Goal: Complete application form: Complete application form

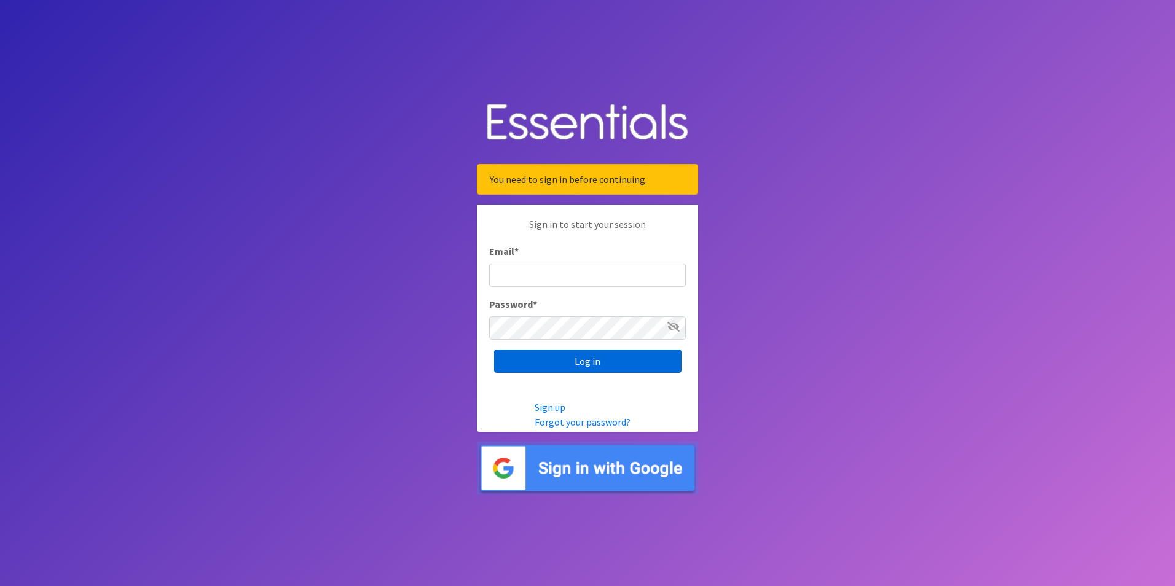
type input "[PERSON_NAME][EMAIL_ADDRESS][DOMAIN_NAME][PERSON_NAME]"
click at [578, 362] on input "Log in" at bounding box center [587, 361] width 187 height 23
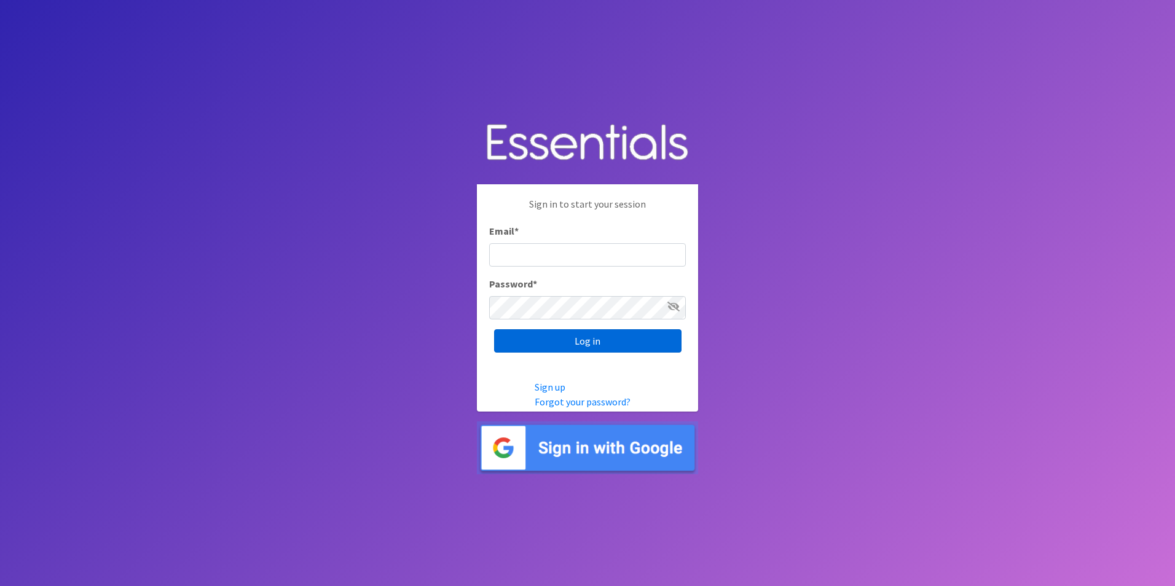
type input "[PERSON_NAME][EMAIL_ADDRESS][DOMAIN_NAME][PERSON_NAME]"
click at [571, 346] on input "Log in" at bounding box center [587, 340] width 187 height 23
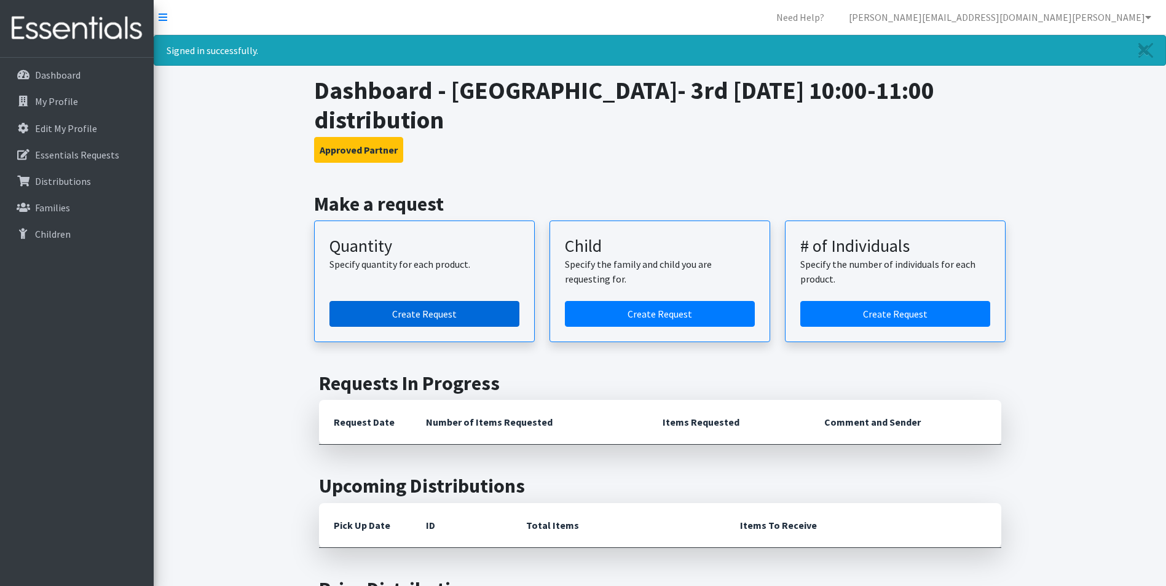
click at [450, 313] on link "Create Request" at bounding box center [424, 314] width 190 height 26
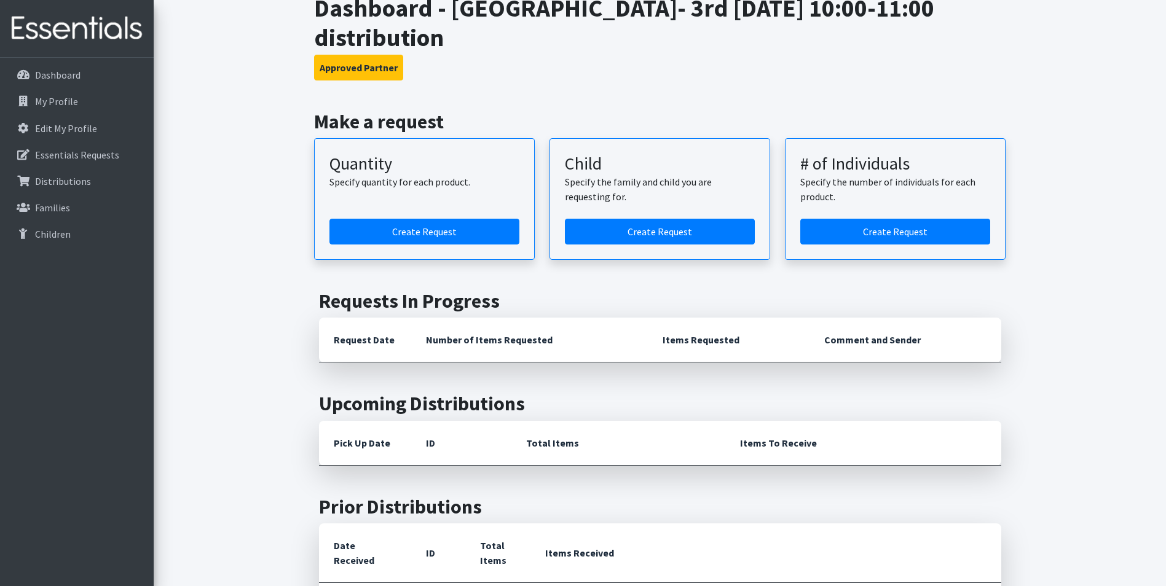
scroll to position [61, 0]
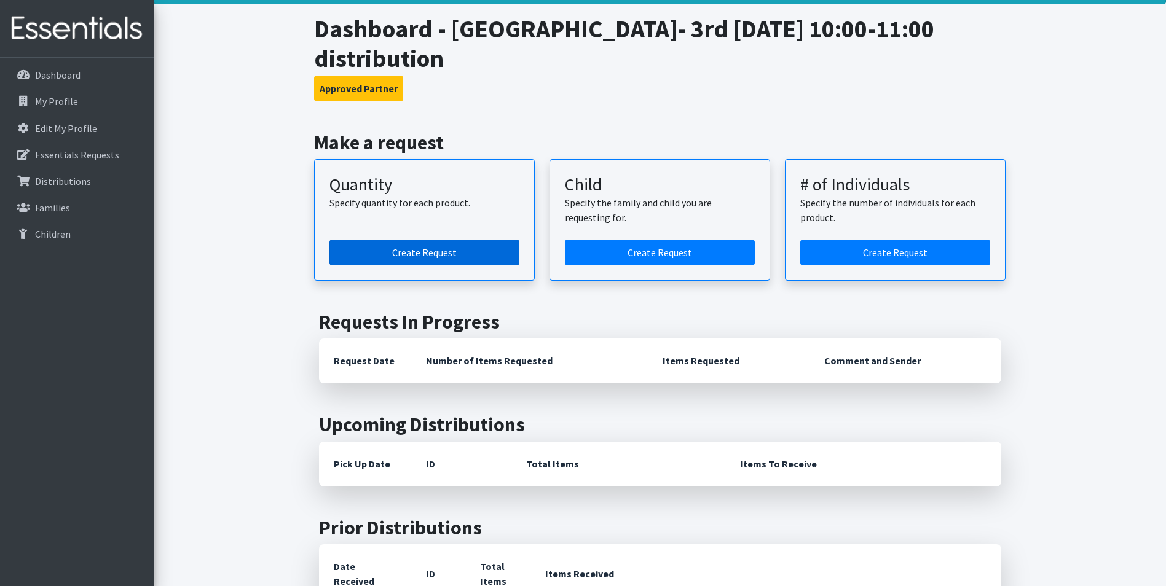
click at [399, 255] on link "Create Request" at bounding box center [424, 253] width 190 height 26
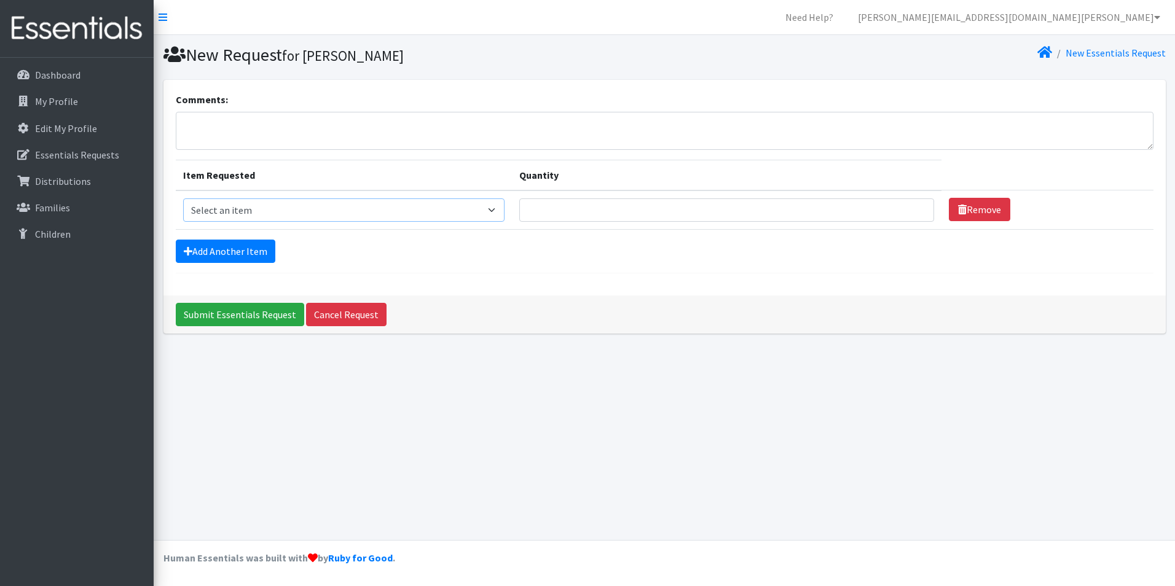
click at [496, 208] on select "Select an item Kids (Newborn) Kids (Size 1) Kids (Size 2) Kids (Size 3) Kids (S…" at bounding box center [344, 210] width 322 height 23
select select "3419"
click at [183, 199] on select "Select an item Kids (Newborn) Kids (Size 1) Kids (Size 2) Kids (Size 3) Kids (S…" at bounding box center [344, 210] width 322 height 23
click at [734, 207] on input "Quantity" at bounding box center [726, 210] width 414 height 23
type input "60"
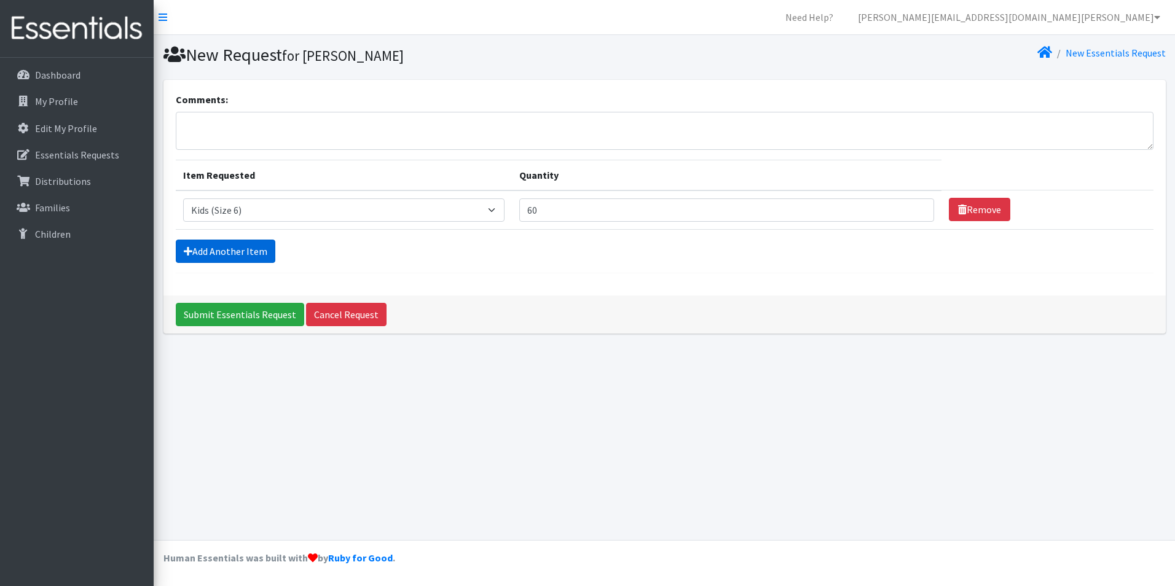
click at [247, 248] on link "Add Another Item" at bounding box center [226, 251] width 100 height 23
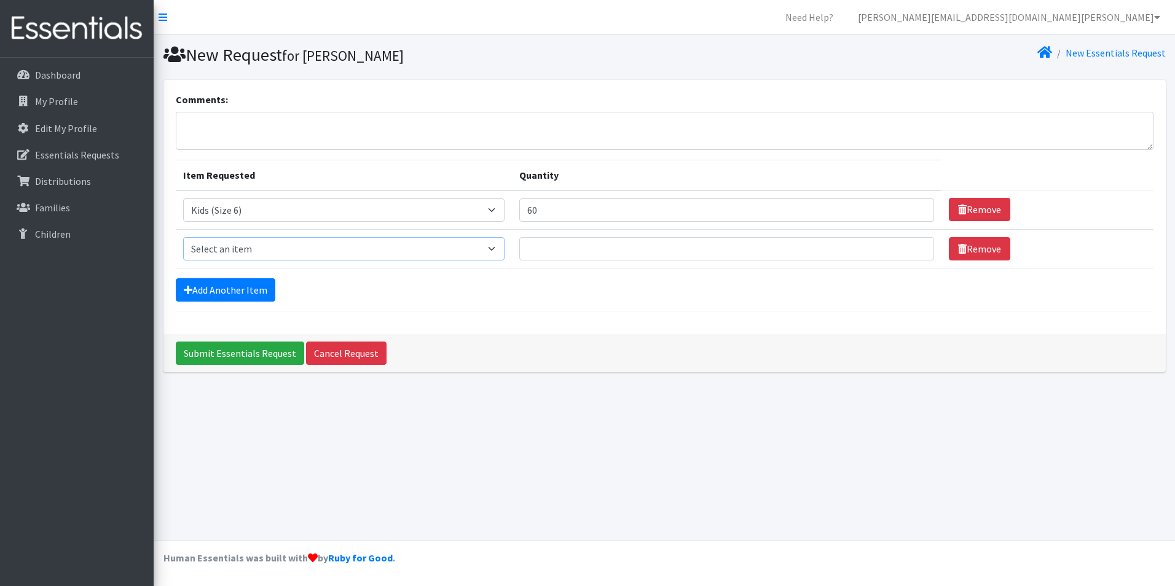
click at [494, 250] on select "Select an item Kids (Newborn) Kids (Size 1) Kids (Size 2) Kids (Size 3) Kids (S…" at bounding box center [344, 248] width 322 height 23
select select "3407"
click at [183, 237] on select "Select an item Kids (Newborn) Kids (Size 1) Kids (Size 2) Kids (Size 3) Kids (S…" at bounding box center [344, 248] width 322 height 23
click at [588, 243] on input "Quantity" at bounding box center [726, 248] width 414 height 23
type input "70"
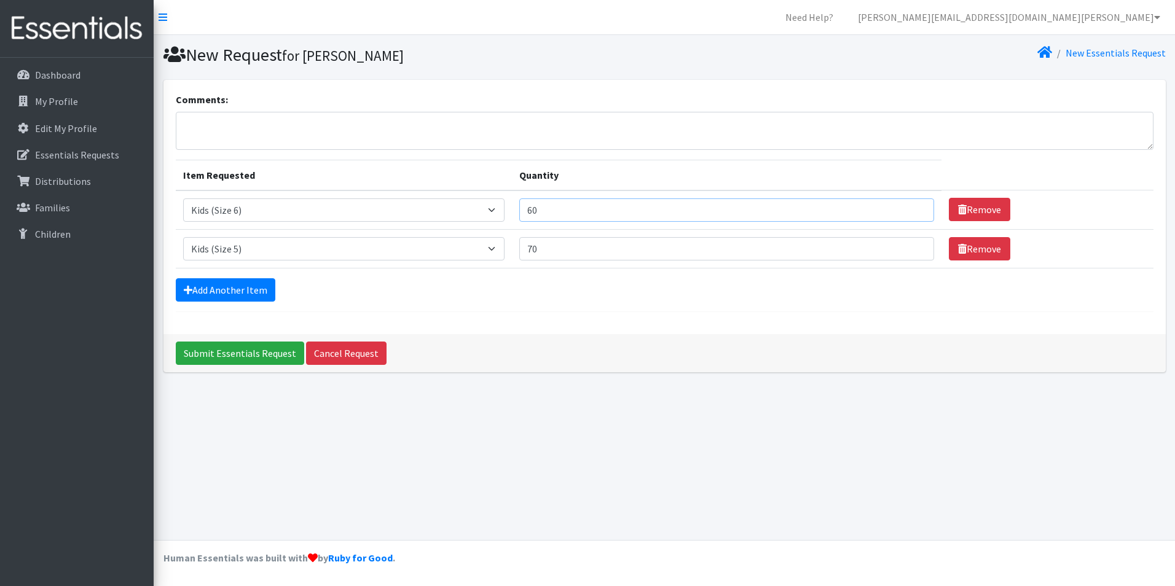
click at [561, 209] on input "60" at bounding box center [726, 210] width 414 height 23
type input "6"
type input "70"
click at [261, 281] on link "Add Another Item" at bounding box center [226, 289] width 100 height 23
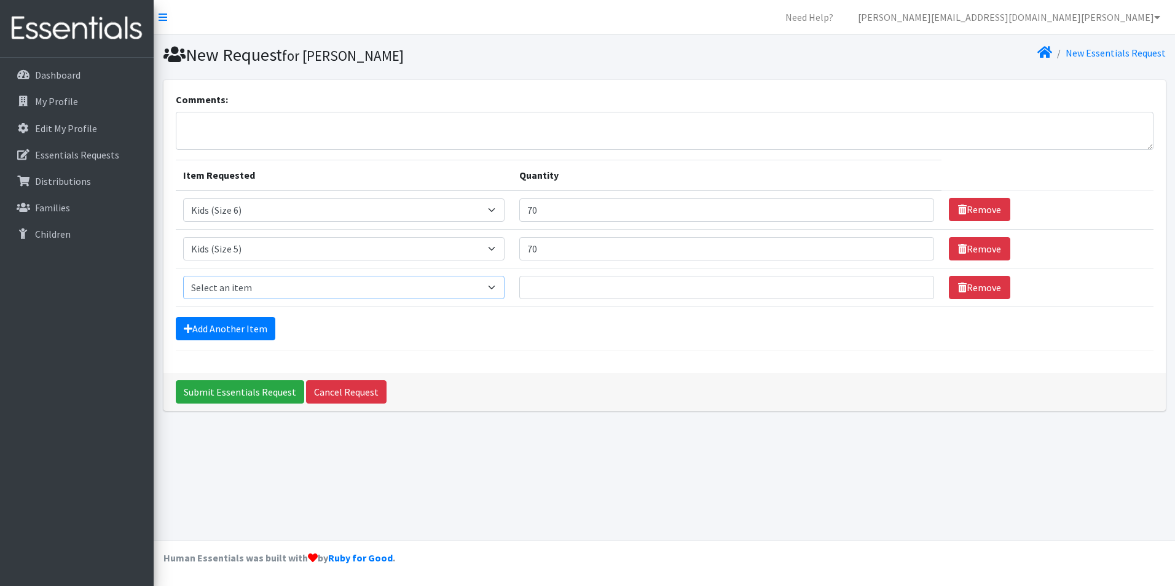
click at [498, 289] on select "Select an item Kids (Newborn) Kids (Size 1) Kids (Size 2) Kids (Size 3) Kids (S…" at bounding box center [344, 287] width 322 height 23
select select "3394"
click at [183, 276] on select "Select an item Kids (Newborn) Kids (Size 1) Kids (Size 2) Kids (Size 3) Kids (S…" at bounding box center [344, 287] width 322 height 23
click at [580, 285] on input "Quantity" at bounding box center [726, 287] width 414 height 23
type input "70"
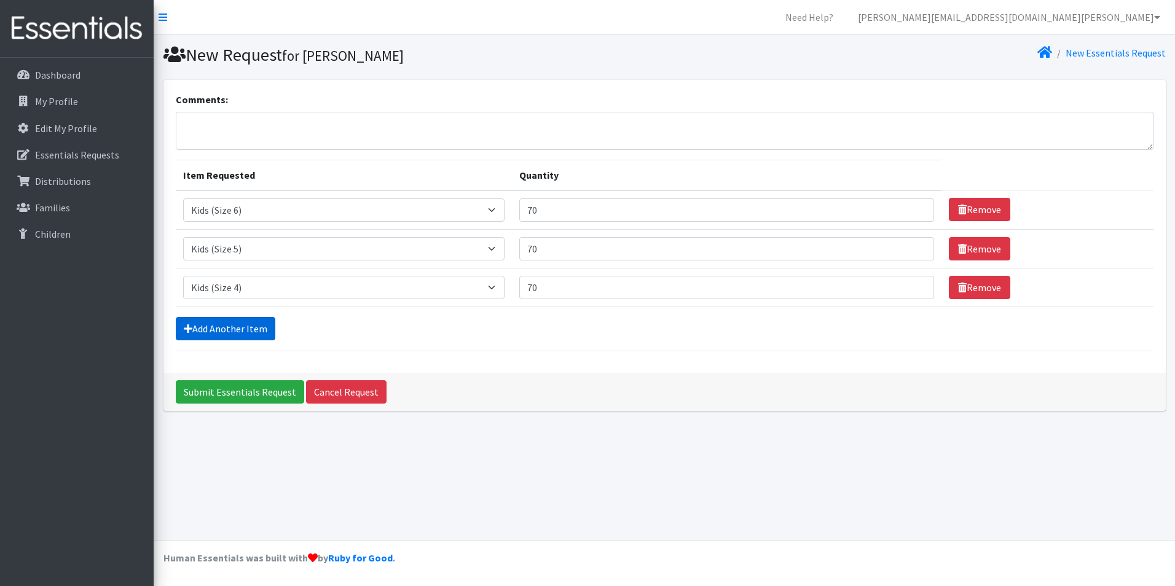
click at [236, 328] on link "Add Another Item" at bounding box center [226, 328] width 100 height 23
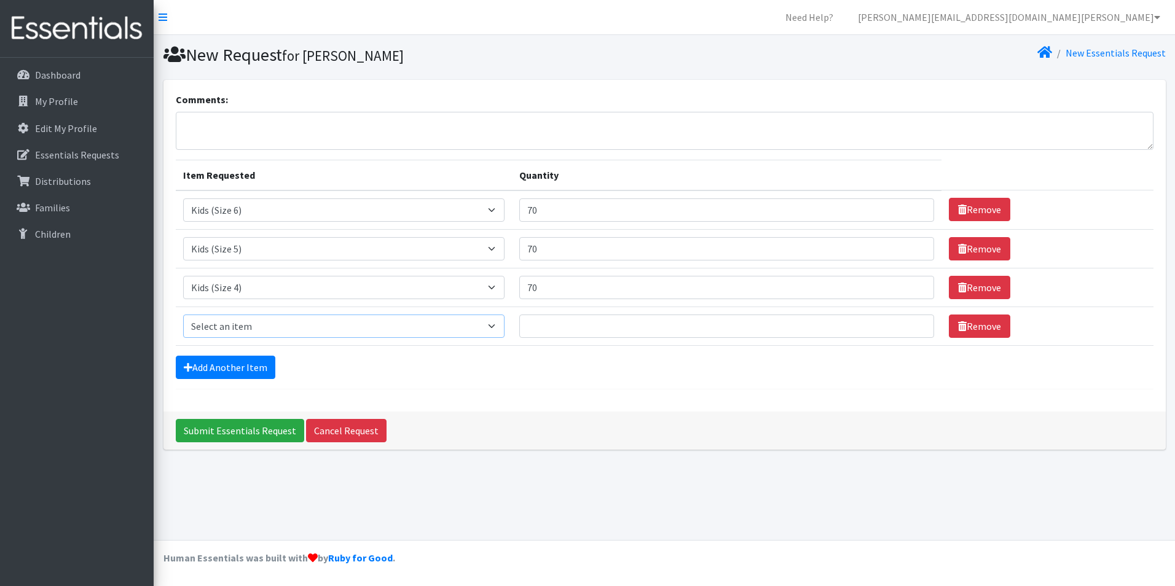
click at [491, 328] on select "Select an item Kids (Newborn) Kids (Size 1) Kids (Size 2) Kids (Size 3) Kids (S…" at bounding box center [344, 326] width 322 height 23
select select "3393"
click at [183, 315] on select "Select an item Kids (Newborn) Kids (Size 1) Kids (Size 2) Kids (Size 3) Kids (S…" at bounding box center [344, 326] width 322 height 23
click at [559, 331] on input "Quantity" at bounding box center [726, 326] width 414 height 23
type input "70"
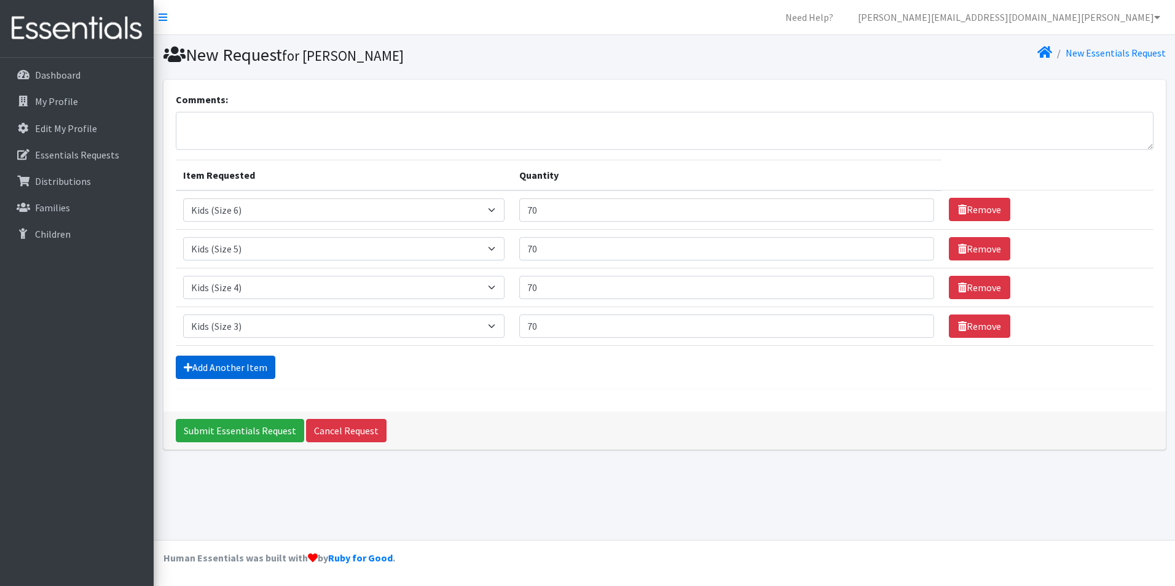
click at [216, 366] on link "Add Another Item" at bounding box center [226, 367] width 100 height 23
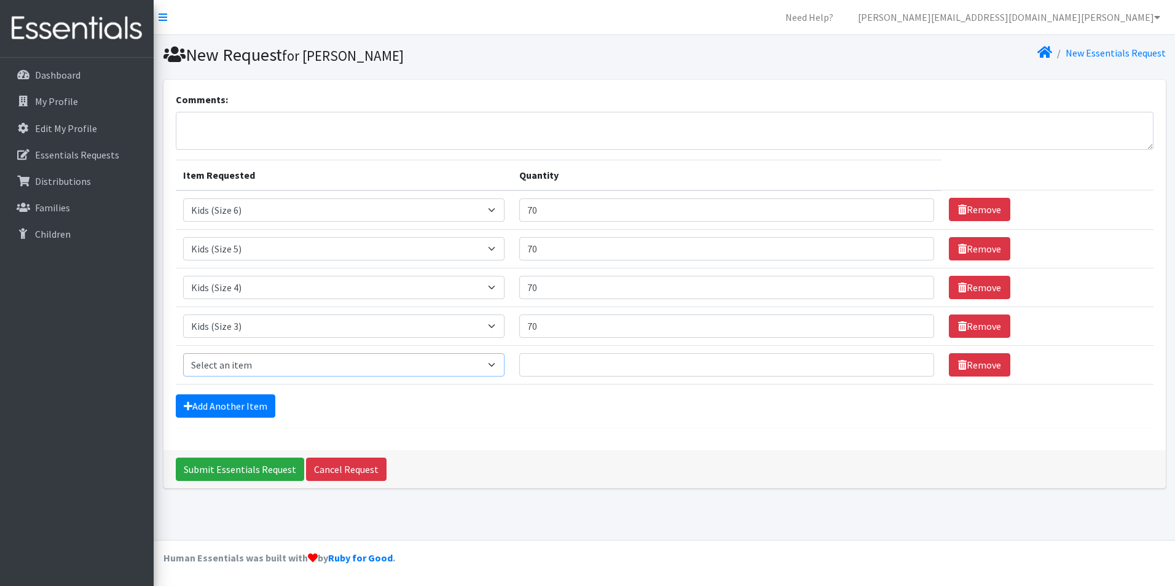
click at [496, 363] on select "Select an item Kids (Newborn) Kids (Size 1) Kids (Size 2) Kids (Size 3) Kids (S…" at bounding box center [344, 364] width 322 height 23
select select "3420"
click at [183, 353] on select "Select an item Kids (Newborn) Kids (Size 1) Kids (Size 2) Kids (Size 3) Kids (S…" at bounding box center [344, 364] width 322 height 23
click at [577, 368] on input "Quantity" at bounding box center [726, 364] width 414 height 23
type input "60"
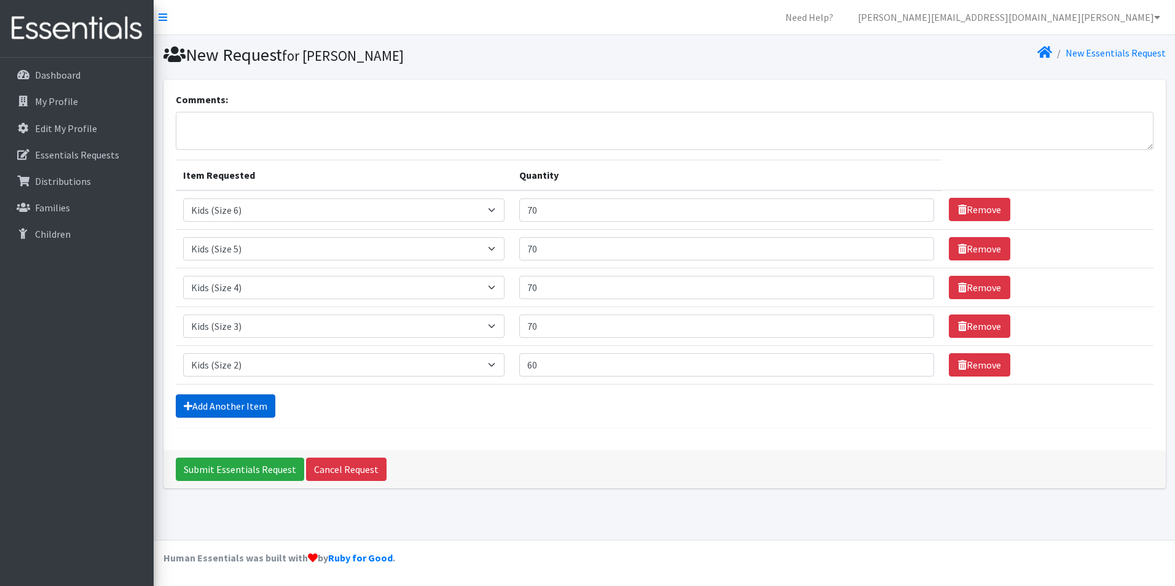
click at [262, 404] on link "Add Another Item" at bounding box center [226, 406] width 100 height 23
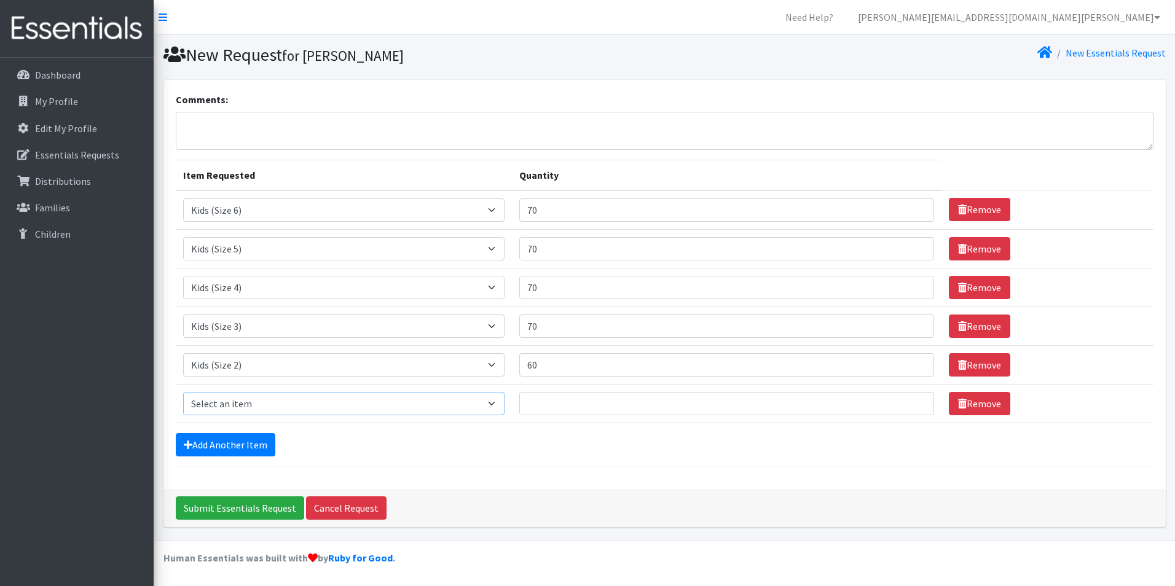
click at [502, 402] on select "Select an item Kids (Newborn) Kids (Size 1) Kids (Size 2) Kids (Size 3) Kids (S…" at bounding box center [344, 403] width 322 height 23
select select "3401"
click at [183, 392] on select "Select an item Kids (Newborn) Kids (Size 1) Kids (Size 2) Kids (Size 3) Kids (S…" at bounding box center [344, 403] width 322 height 23
click at [672, 403] on input "Quantity" at bounding box center [726, 403] width 414 height 23
type input "20"
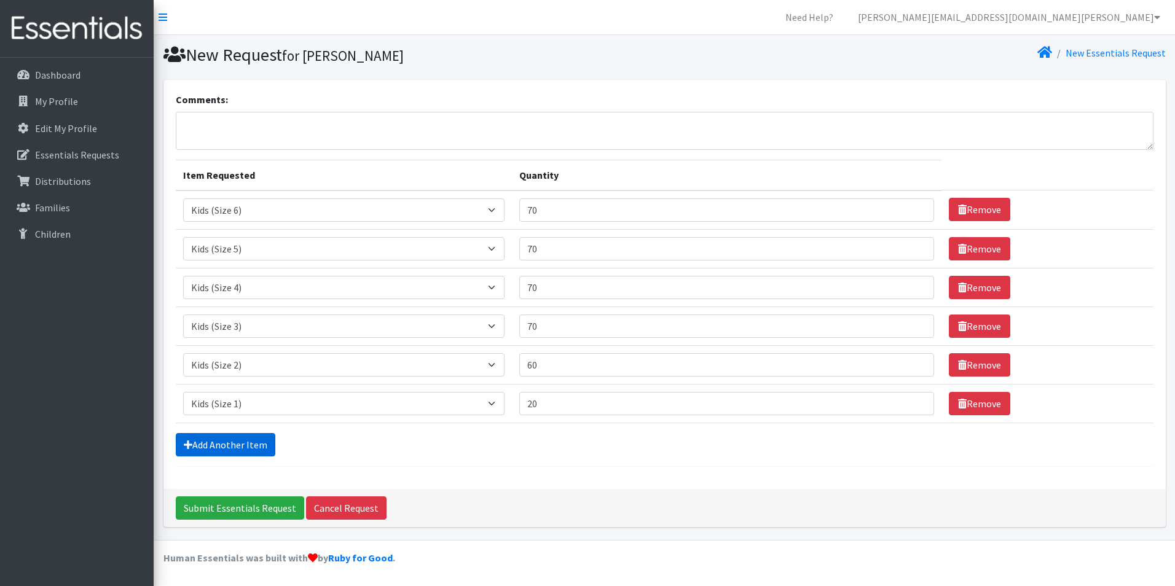
click at [242, 447] on link "Add Another Item" at bounding box center [226, 444] width 100 height 23
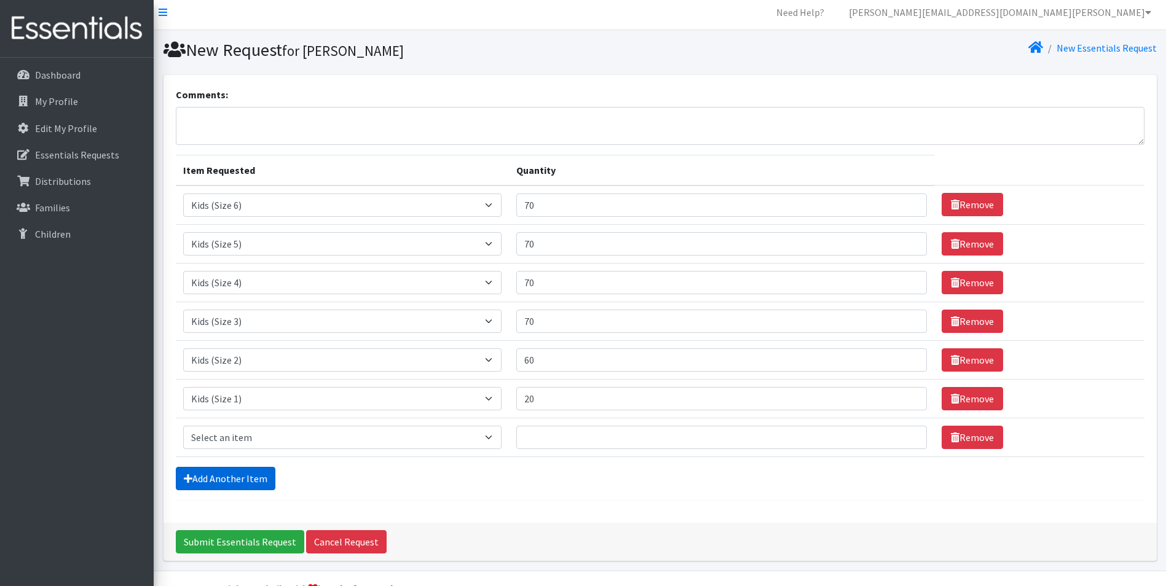
scroll to position [36, 0]
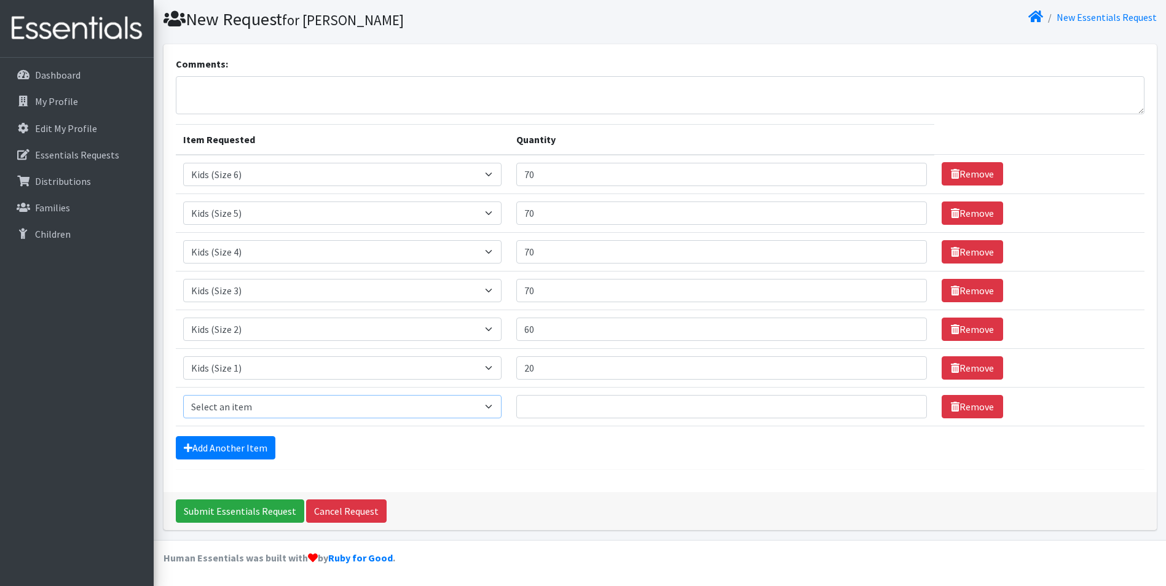
click at [495, 408] on select "Select an item Kids (Newborn) Kids (Size 1) Kids (Size 2) Kids (Size 3) Kids (S…" at bounding box center [342, 406] width 319 height 23
select select "3408"
click at [183, 395] on select "Select an item Kids (Newborn) Kids (Size 1) Kids (Size 2) Kids (Size 3) Kids (S…" at bounding box center [342, 406] width 319 height 23
click at [610, 404] on input "Quantity" at bounding box center [721, 406] width 411 height 23
type input "10"
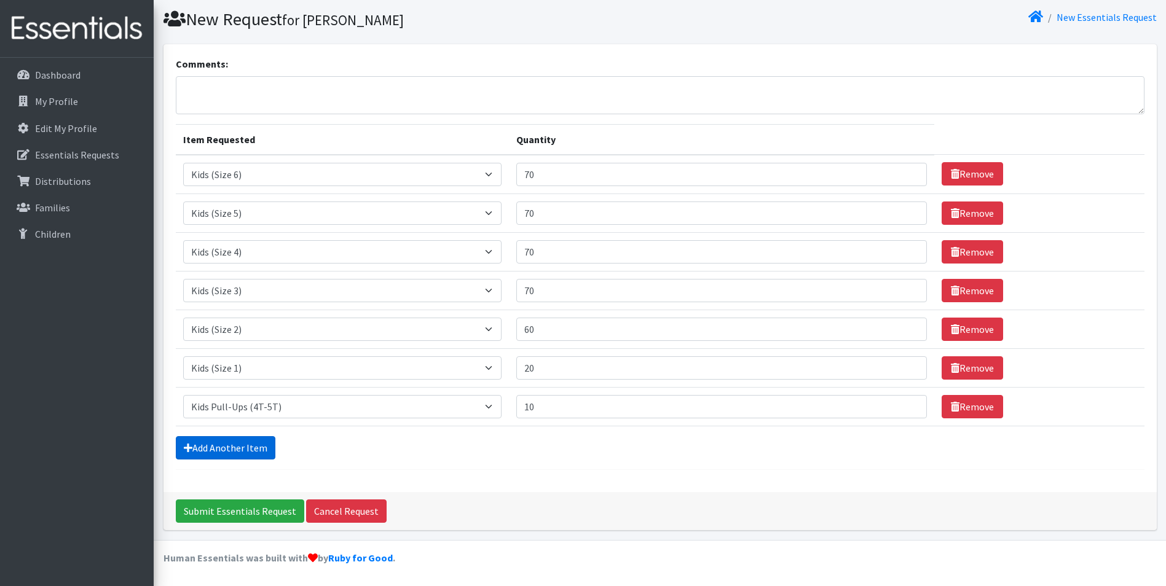
click at [245, 450] on link "Add Another Item" at bounding box center [226, 447] width 100 height 23
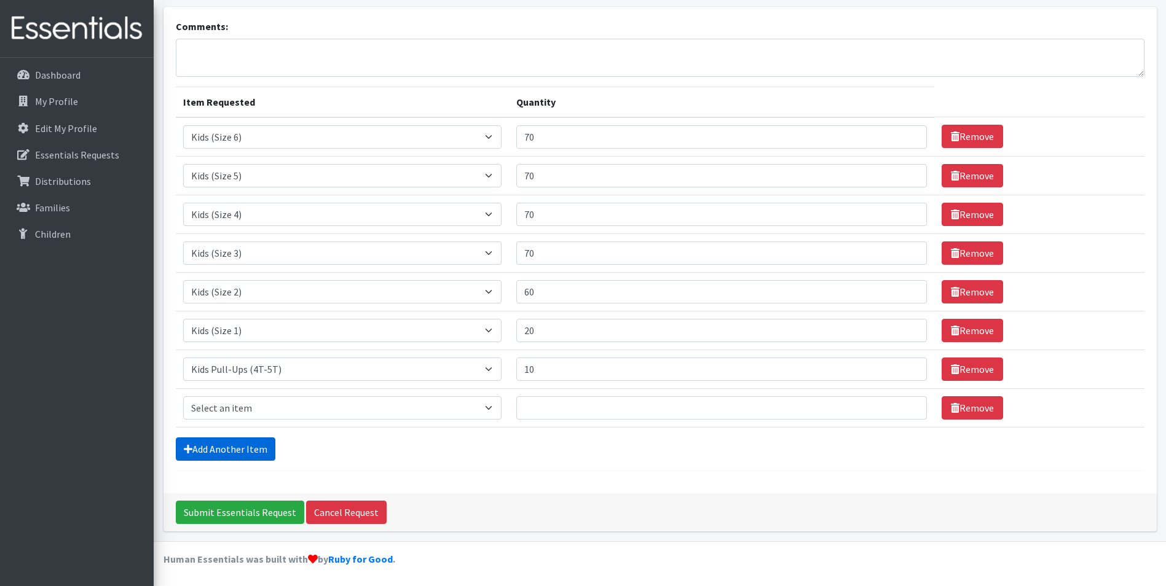
scroll to position [74, 0]
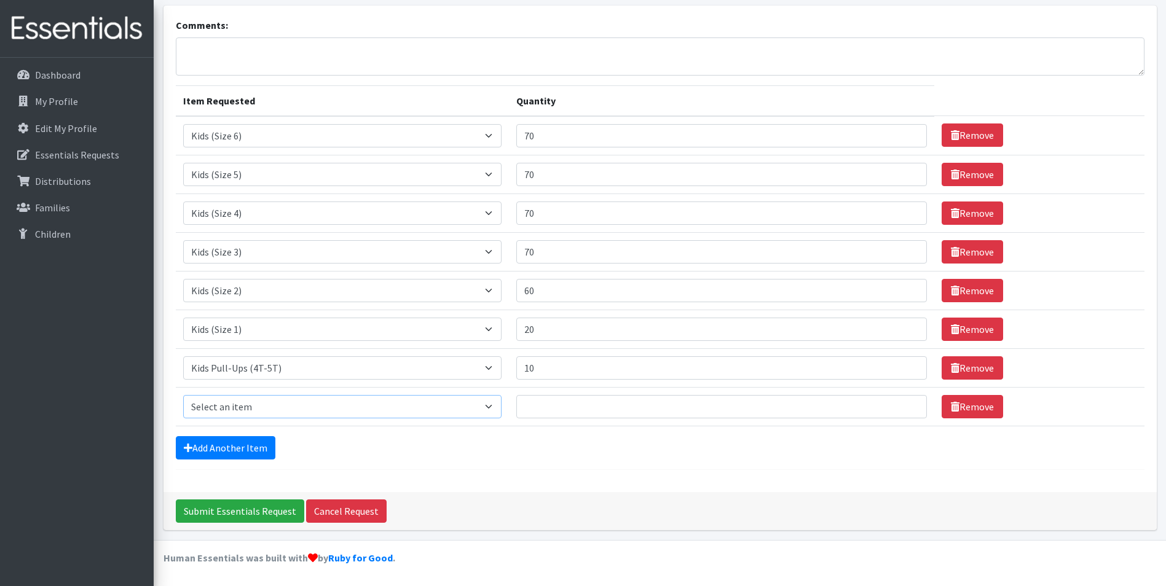
click at [497, 404] on select "Select an item Kids (Newborn) Kids (Size 1) Kids (Size 2) Kids (Size 3) Kids (S…" at bounding box center [342, 406] width 319 height 23
select select "3417"
click at [183, 395] on select "Select an item Kids (Newborn) Kids (Size 1) Kids (Size 2) Kids (Size 3) Kids (S…" at bounding box center [342, 406] width 319 height 23
click at [545, 407] on input "Quantity" at bounding box center [721, 406] width 411 height 23
type input "10"
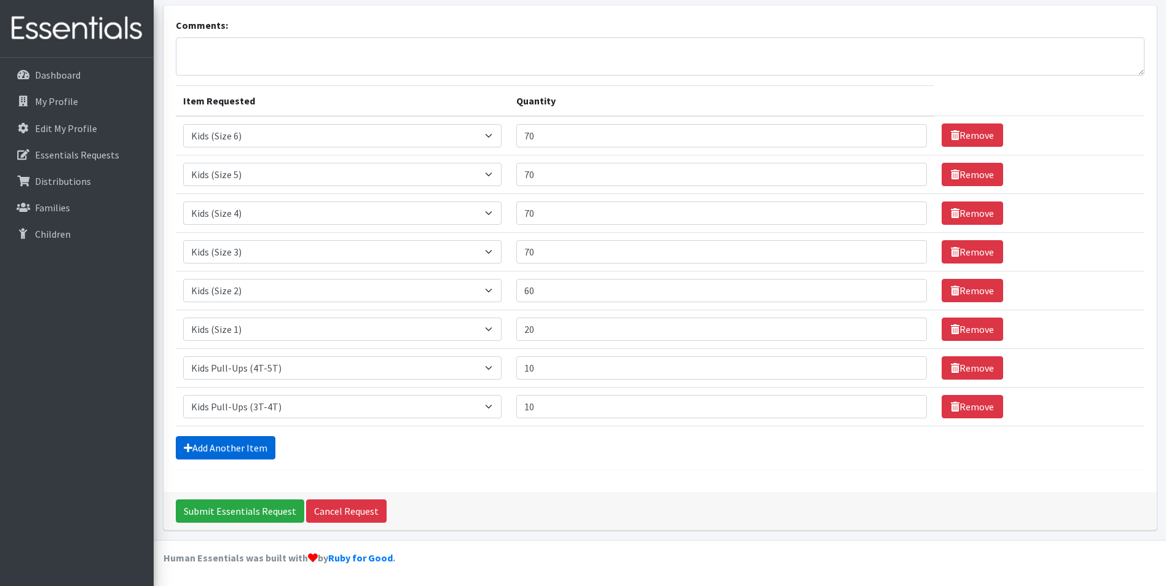
click at [238, 447] on link "Add Another Item" at bounding box center [226, 447] width 100 height 23
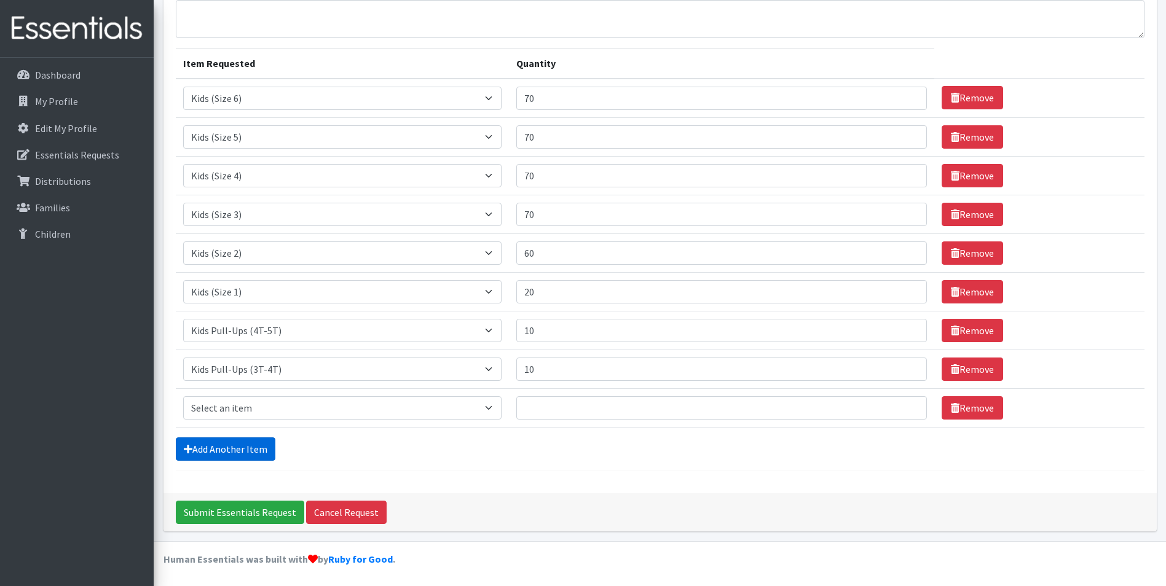
scroll to position [113, 0]
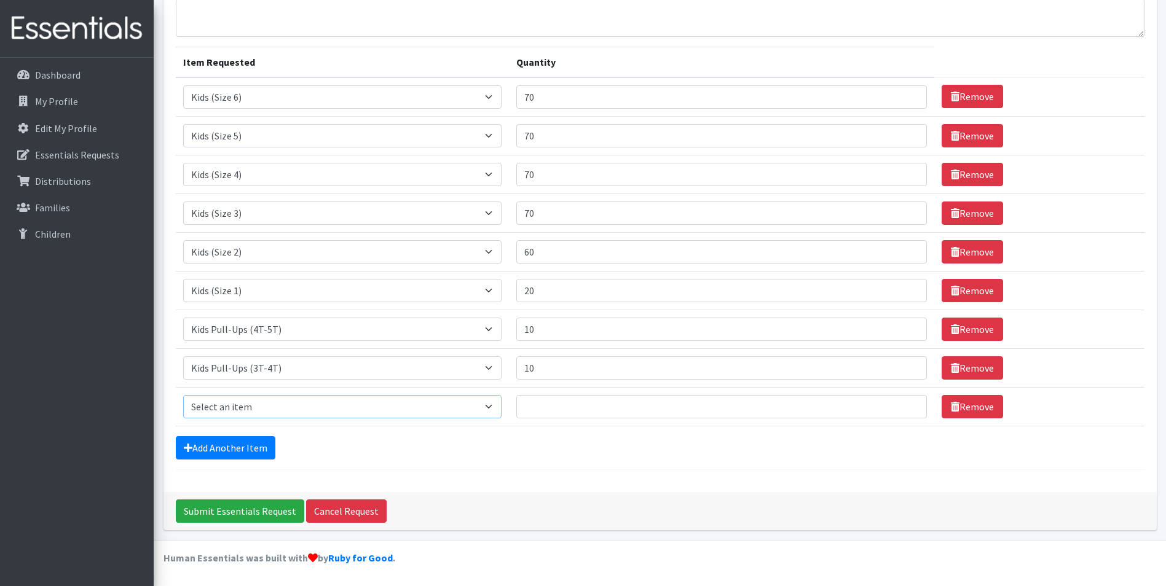
click at [495, 406] on select "Select an item Kids (Newborn) Kids (Size 1) Kids (Size 2) Kids (Size 3) Kids (S…" at bounding box center [342, 406] width 319 height 23
select select "3415"
click at [183, 395] on select "Select an item Kids (Newborn) Kids (Size 1) Kids (Size 2) Kids (Size 3) Kids (S…" at bounding box center [342, 406] width 319 height 23
click at [548, 407] on input "Quantity" at bounding box center [721, 406] width 411 height 23
type input "10"
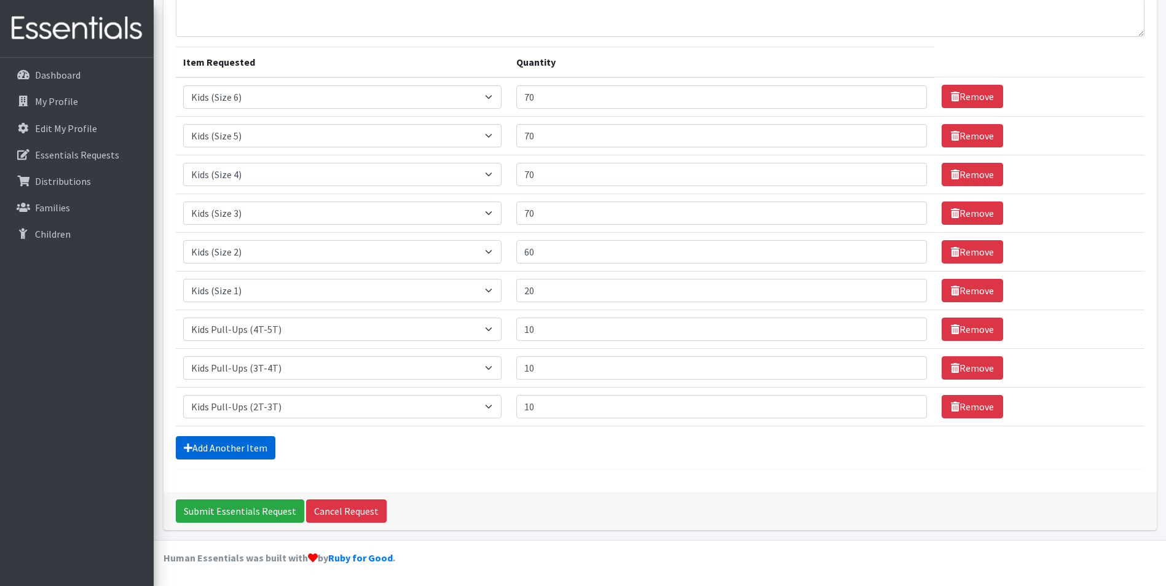
click at [223, 449] on link "Add Another Item" at bounding box center [226, 447] width 100 height 23
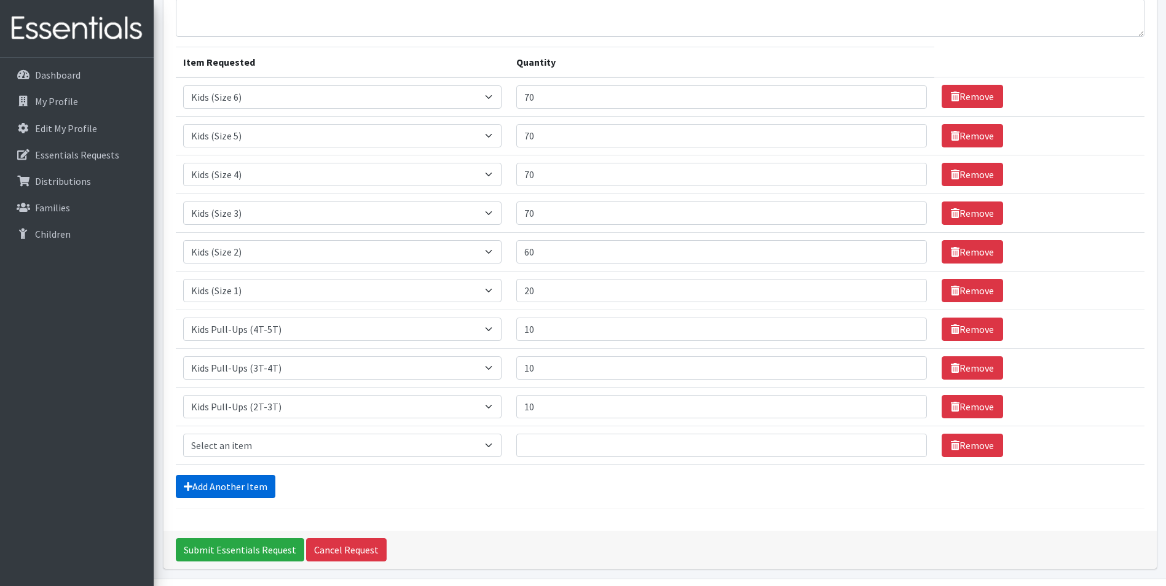
scroll to position [152, 0]
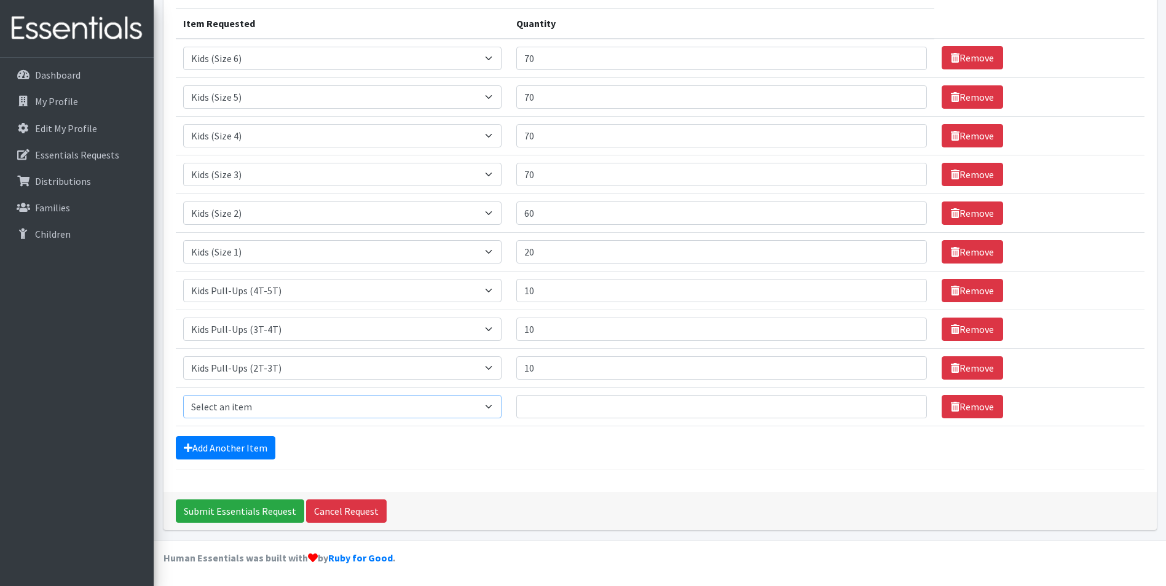
click at [497, 405] on select "Select an item Kids (Newborn) Kids (Size 1) Kids (Size 2) Kids (Size 3) Kids (S…" at bounding box center [342, 406] width 319 height 23
select select "3400"
click at [183, 395] on select "Select an item Kids (Newborn) Kids (Size 1) Kids (Size 2) Kids (Size 3) Kids (S…" at bounding box center [342, 406] width 319 height 23
click at [575, 409] on input "Quantity" at bounding box center [721, 406] width 411 height 23
type input "10"
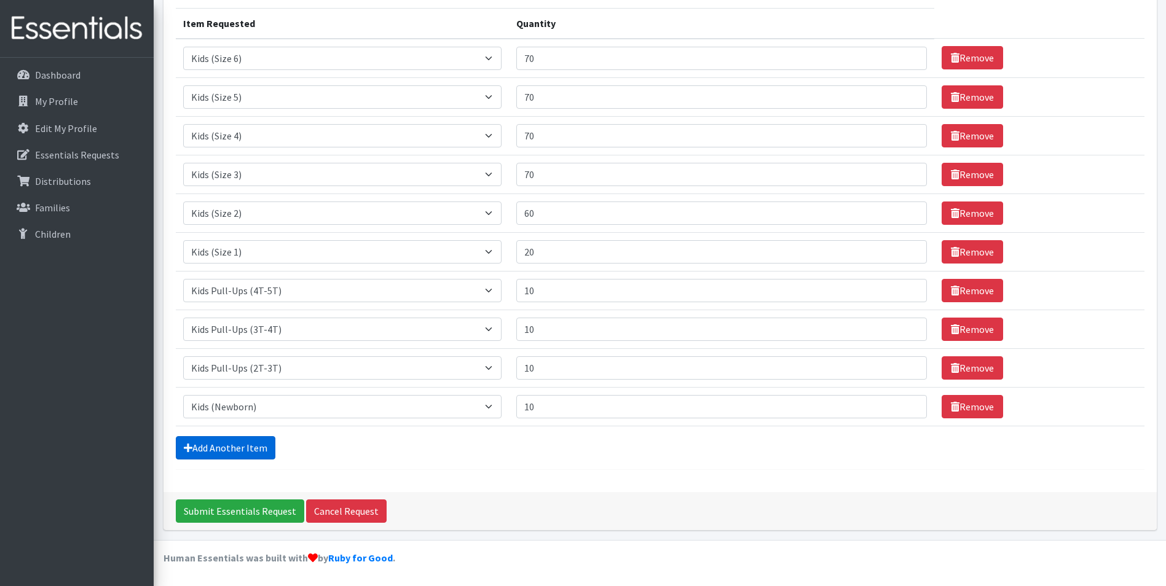
click at [237, 445] on link "Add Another Item" at bounding box center [226, 447] width 100 height 23
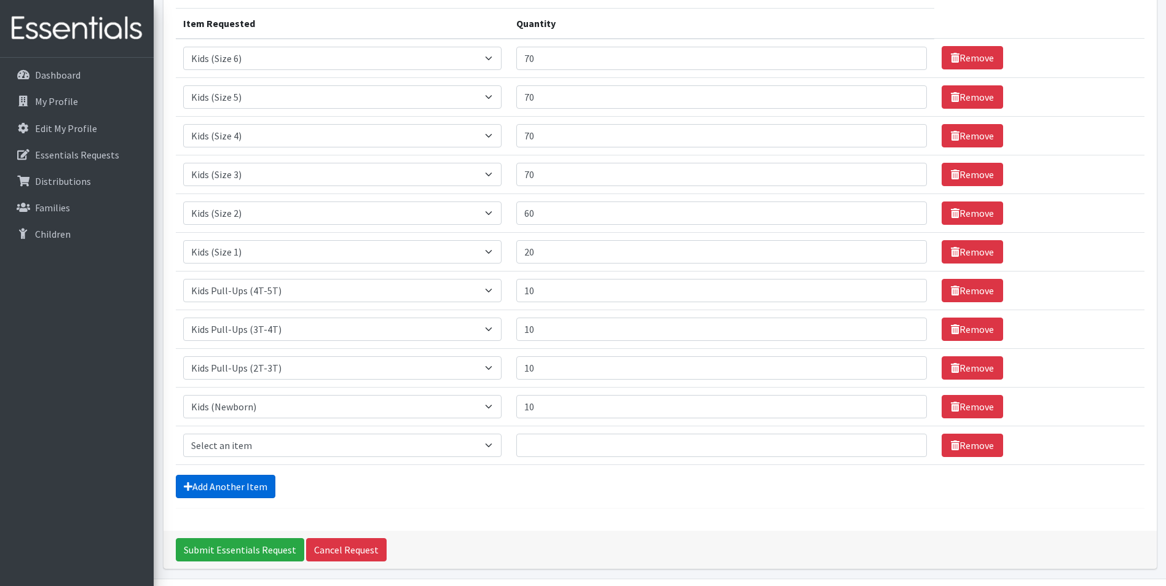
scroll to position [191, 0]
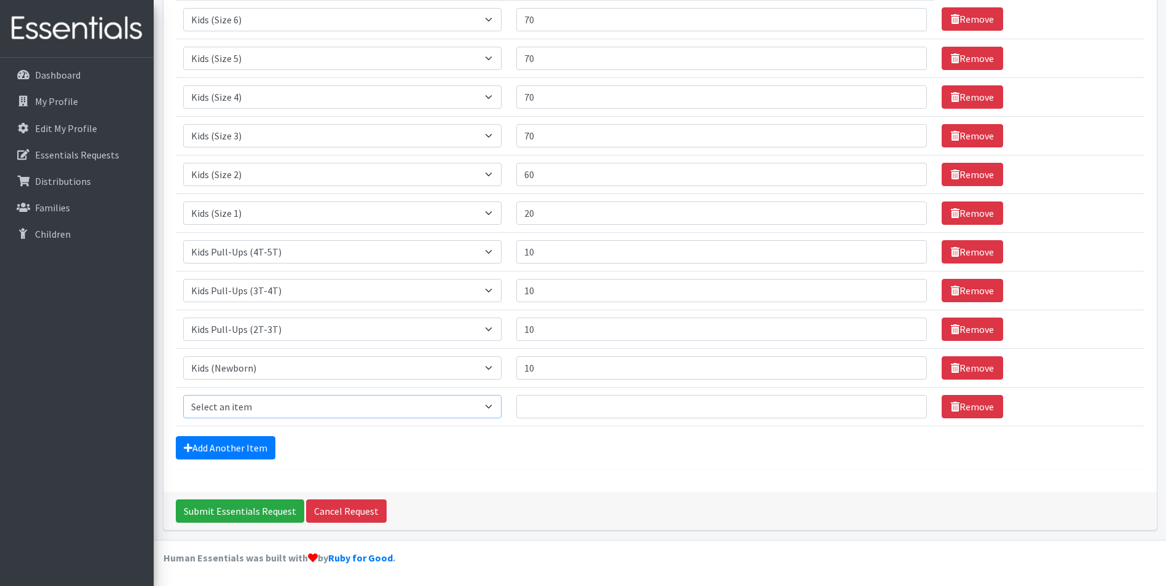
click at [495, 407] on select "Select an item Kids (Newborn) Kids (Size 1) Kids (Size 2) Kids (Size 3) Kids (S…" at bounding box center [342, 406] width 319 height 23
select select "3418"
click at [183, 395] on select "Select an item Kids (Newborn) Kids (Size 1) Kids (Size 2) Kids (Size 3) Kids (S…" at bounding box center [342, 406] width 319 height 23
click at [549, 408] on input "Quantity" at bounding box center [721, 406] width 411 height 23
type input "100"
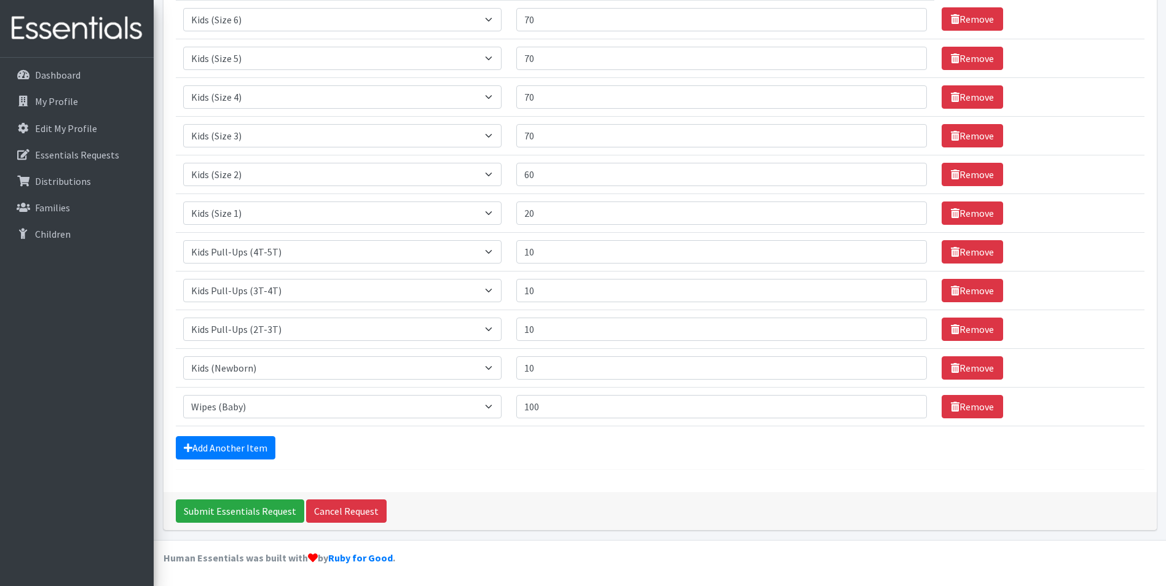
click at [546, 470] on div "Comments: Item Requested Quantity Item Requested Select an item Kids (Newborn) …" at bounding box center [659, 190] width 993 height 603
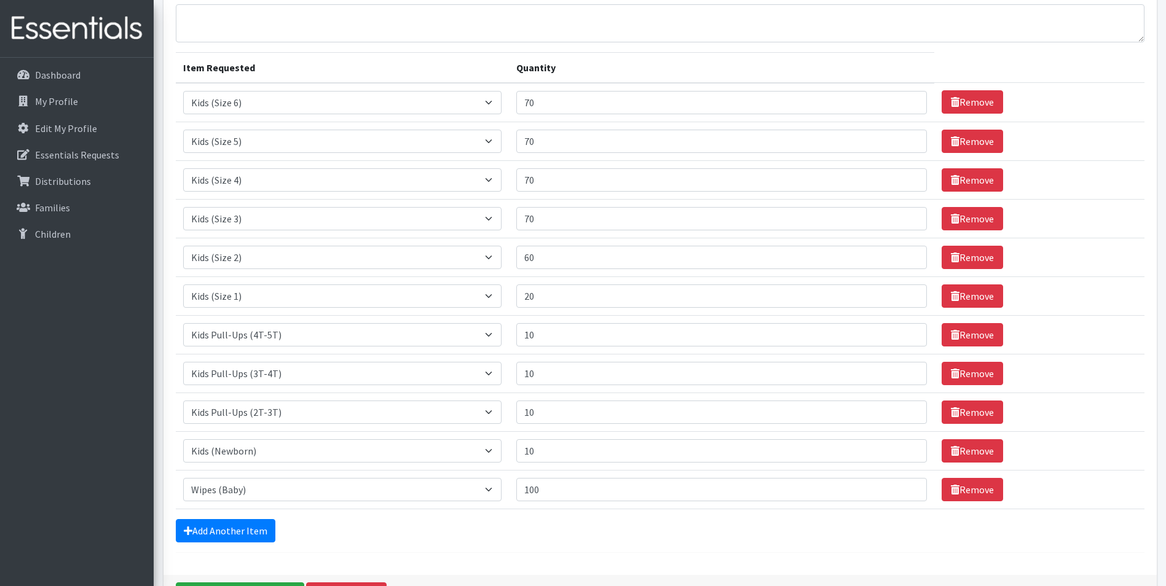
scroll to position [129, 0]
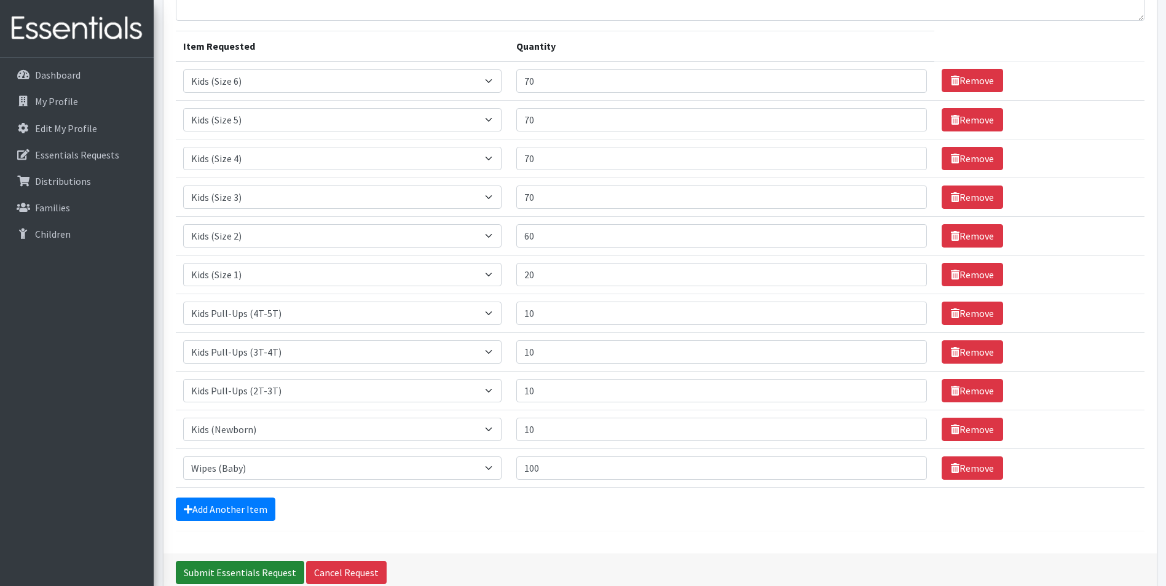
click at [262, 572] on input "Submit Essentials Request" at bounding box center [240, 572] width 128 height 23
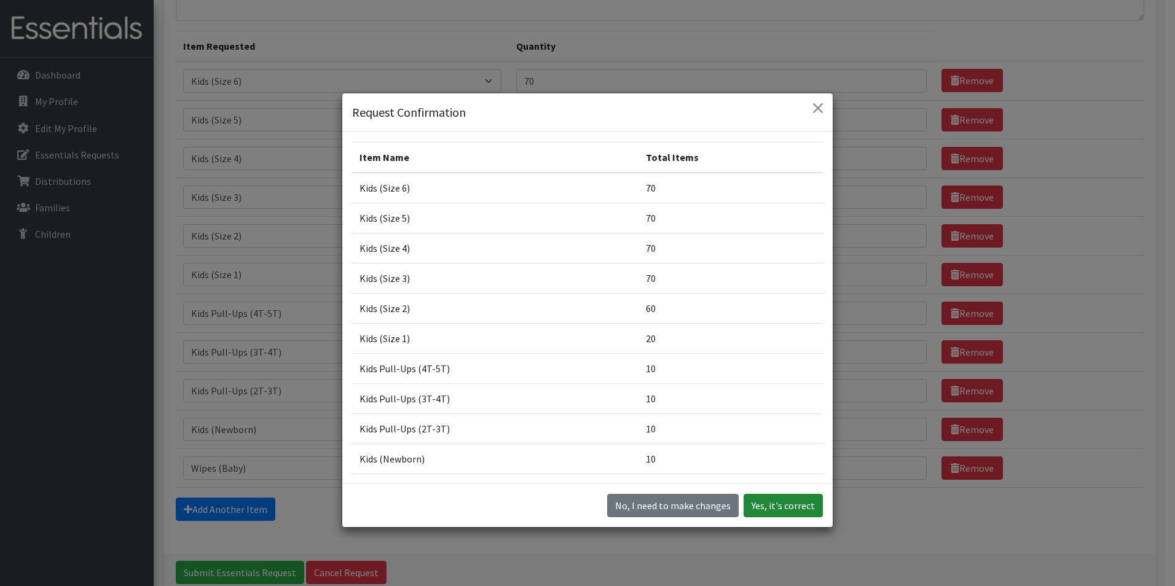
click at [782, 504] on button "Yes, it's correct" at bounding box center [783, 505] width 79 height 23
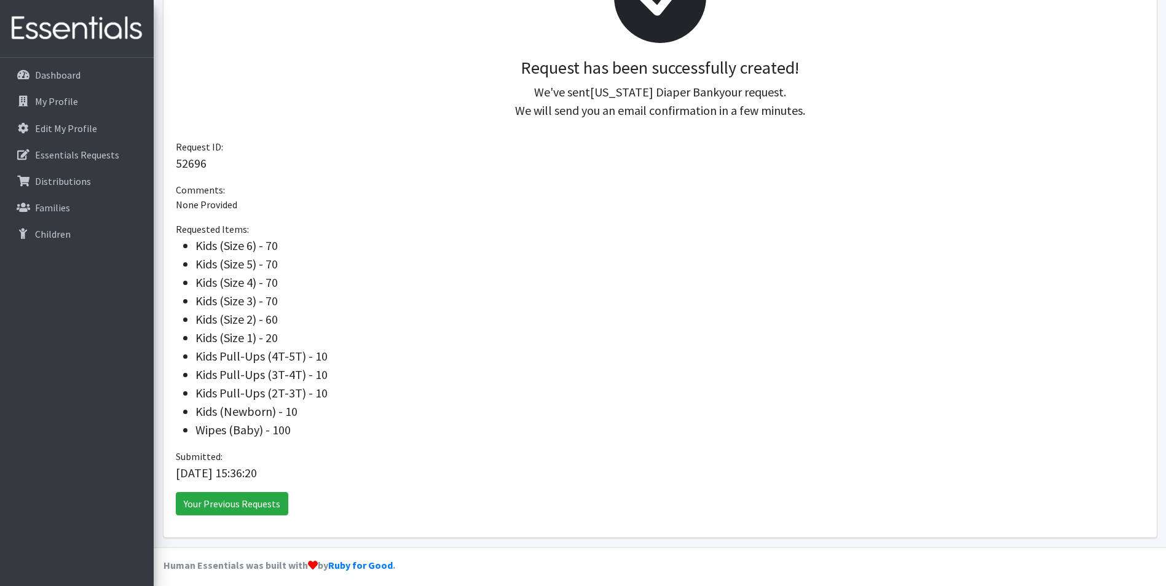
scroll to position [242, 0]
